Goal: Find contact information: Find contact information

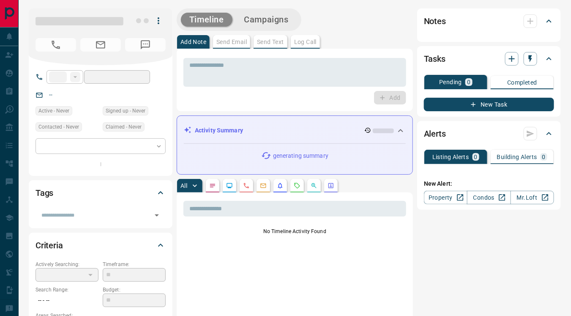
type input "**"
type input "**********"
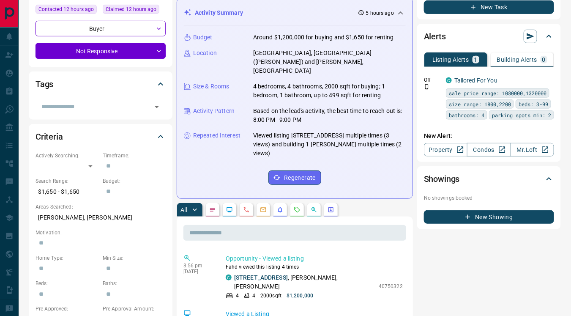
scroll to position [116, 0]
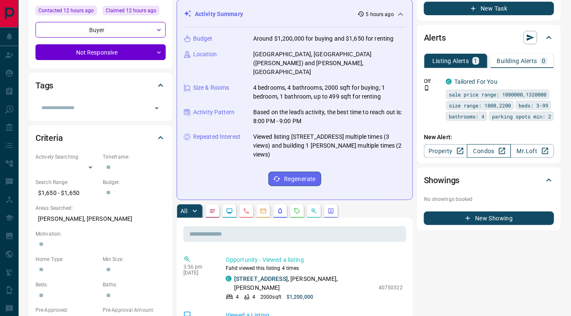
click at [484, 153] on link "Condos" at bounding box center [489, 151] width 44 height 14
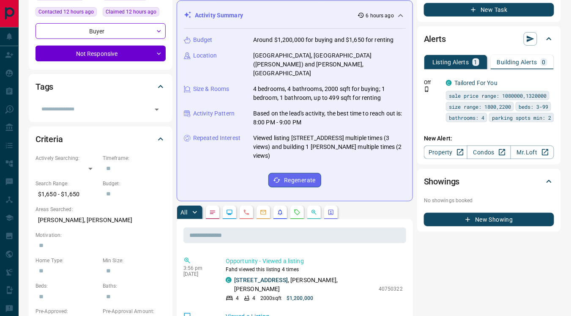
scroll to position [0, 0]
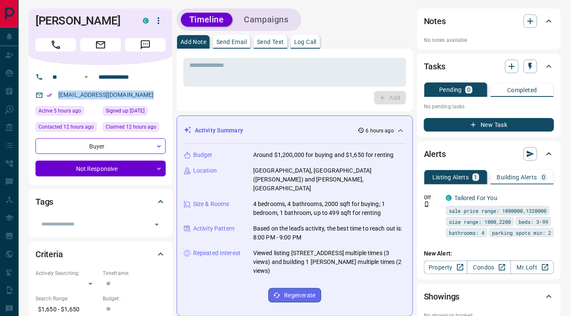
drag, startPoint x: 57, startPoint y: 105, endPoint x: 161, endPoint y: 108, distance: 104.1
click at [161, 102] on div "[EMAIL_ADDRESS][DOMAIN_NAME]" at bounding box center [101, 95] width 130 height 14
copy link "[EMAIL_ADDRESS][DOMAIN_NAME]"
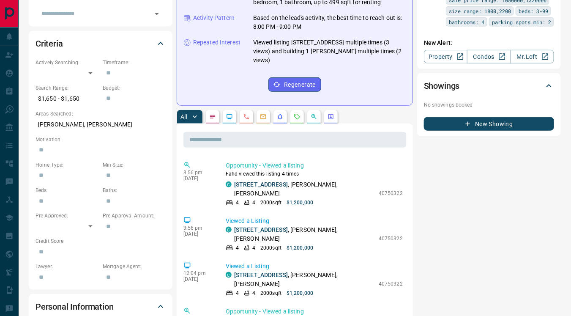
scroll to position [212, 0]
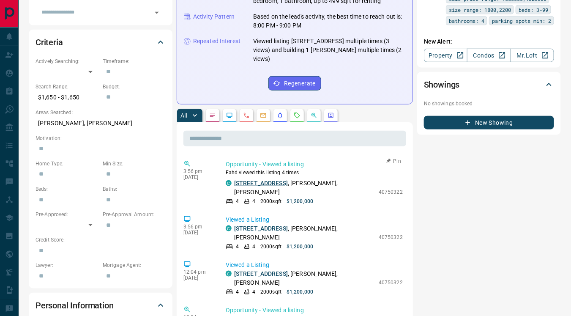
click at [269, 180] on link "[STREET_ADDRESS]" at bounding box center [261, 183] width 54 height 7
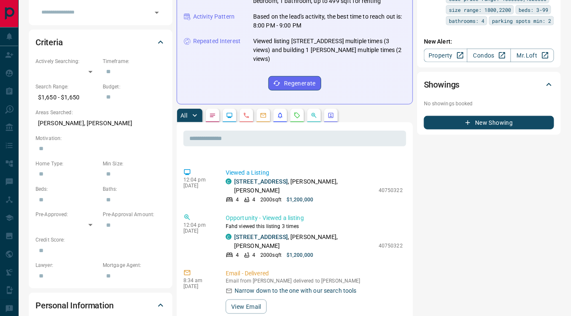
scroll to position [0, 0]
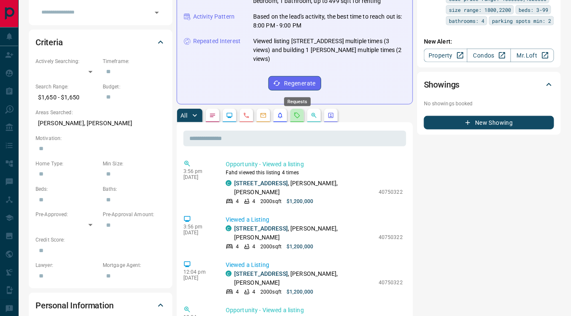
click at [298, 112] on icon "Requests" at bounding box center [297, 115] width 7 height 7
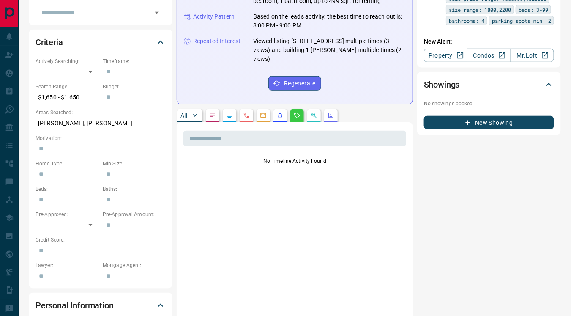
click at [313, 109] on button "button" at bounding box center [315, 116] width 14 height 14
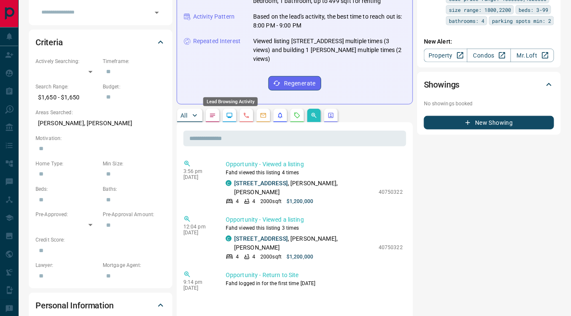
click at [226, 112] on icon "Lead Browsing Activity" at bounding box center [229, 115] width 7 height 7
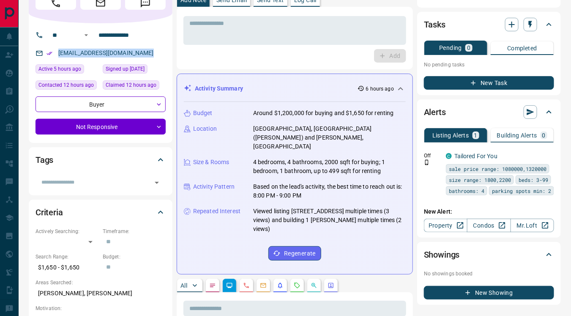
scroll to position [45, 0]
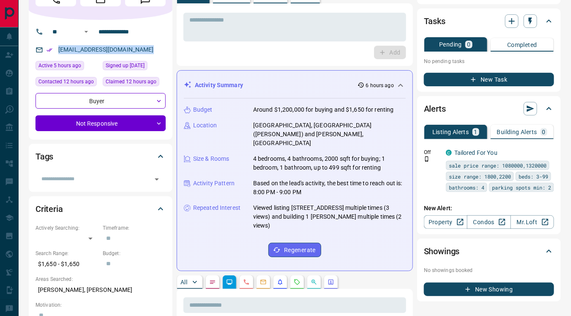
click at [162, 57] on div "[EMAIL_ADDRESS][DOMAIN_NAME]" at bounding box center [101, 50] width 130 height 14
drag, startPoint x: 56, startPoint y: 58, endPoint x: 164, endPoint y: 58, distance: 107.4
click at [164, 57] on div "[EMAIL_ADDRESS][DOMAIN_NAME]" at bounding box center [101, 50] width 130 height 14
copy link "[EMAIL_ADDRESS][DOMAIN_NAME]"
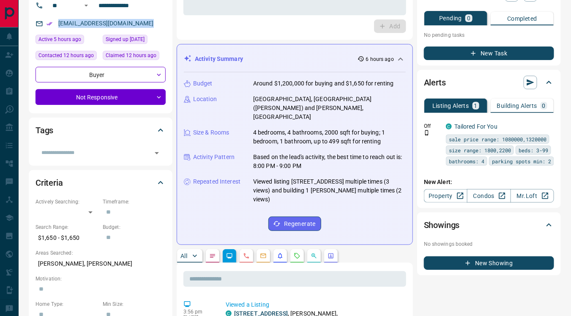
scroll to position [0, 0]
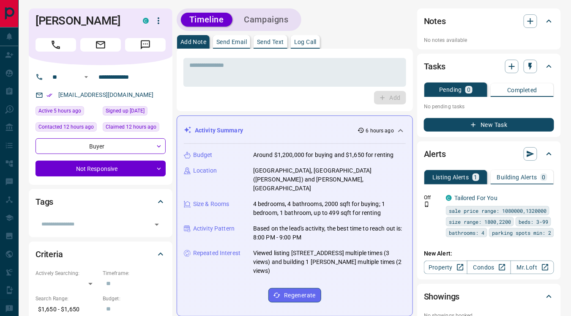
click at [209, 99] on div "Add" at bounding box center [295, 98] width 223 height 14
